Goal: Task Accomplishment & Management: Manage account settings

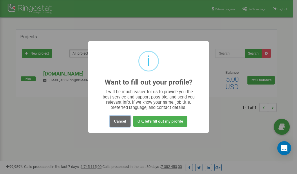
click at [123, 122] on button "Cancel" at bounding box center [120, 121] width 21 height 11
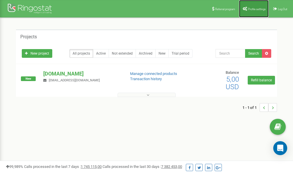
click at [252, 9] on span "Profile settings" at bounding box center [257, 9] width 18 height 3
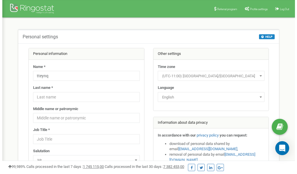
scroll to position [29, 0]
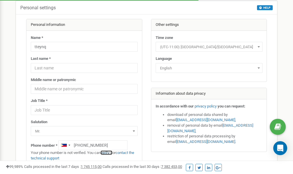
click at [109, 153] on link "verify it" at bounding box center [106, 152] width 12 height 4
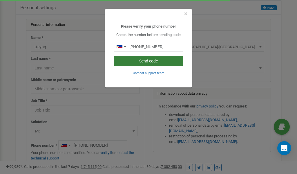
click at [148, 61] on button "Send code" at bounding box center [148, 61] width 69 height 10
